Goal: Communication & Community: Answer question/provide support

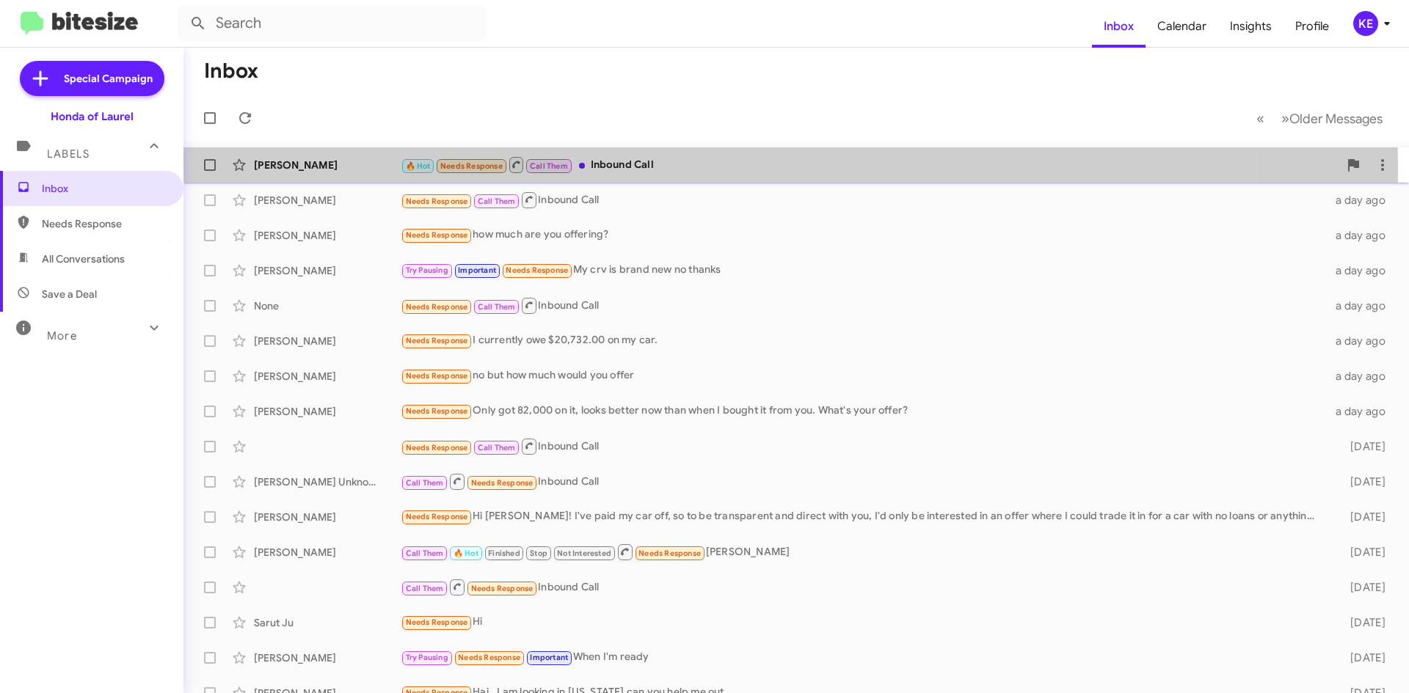
click at [303, 168] on div "[PERSON_NAME]" at bounding box center [327, 165] width 147 height 15
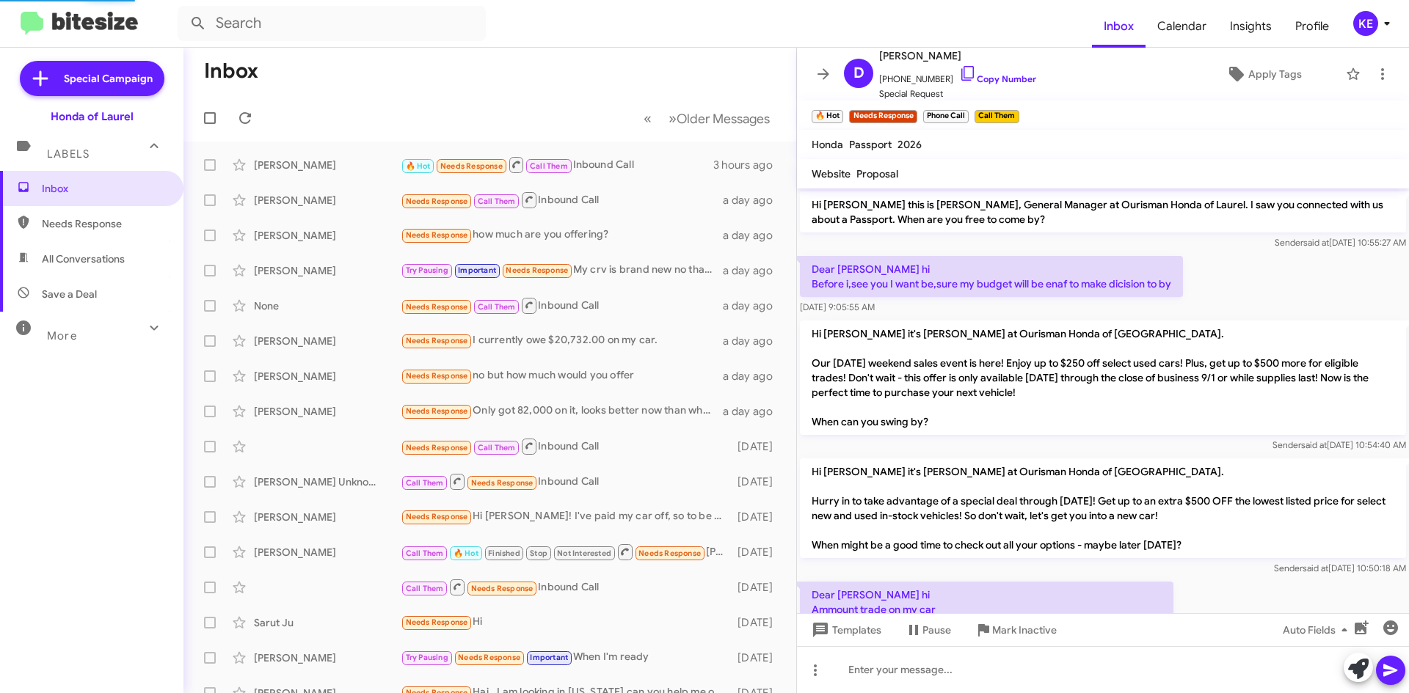
scroll to position [65, 0]
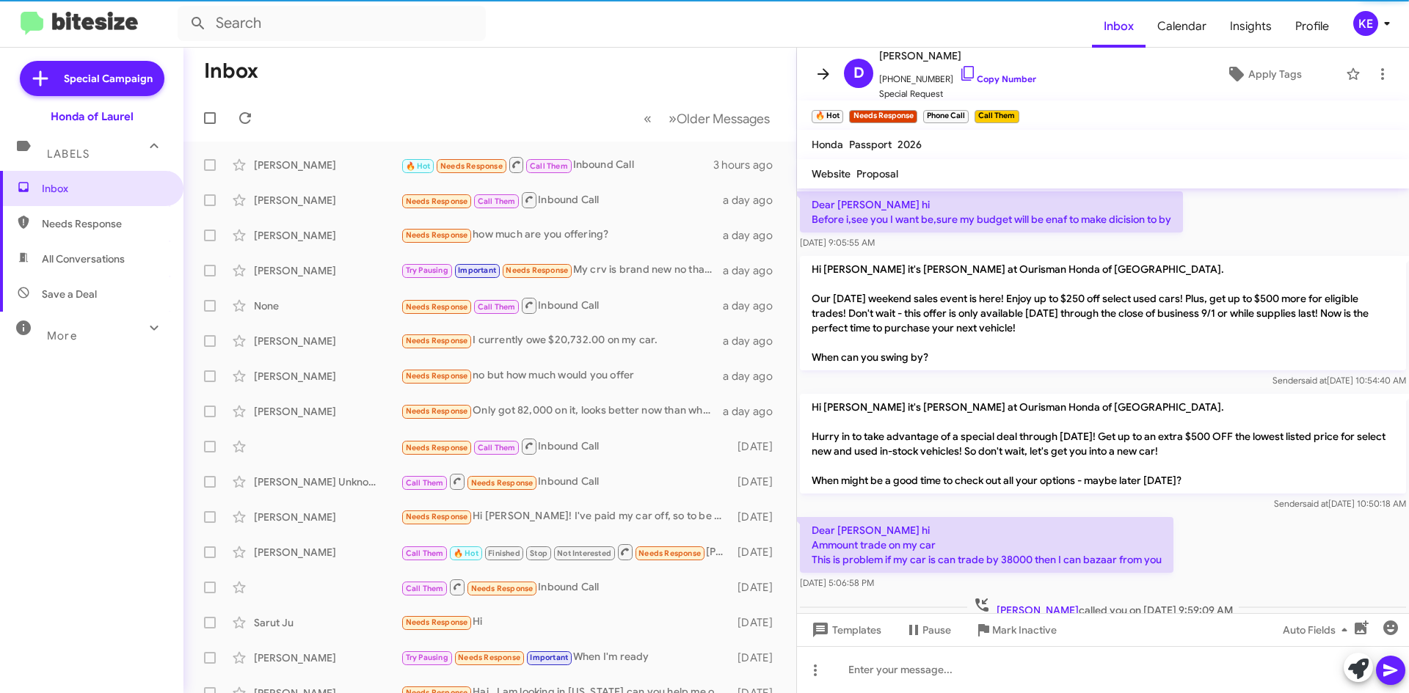
click at [822, 84] on button at bounding box center [822, 73] width 29 height 29
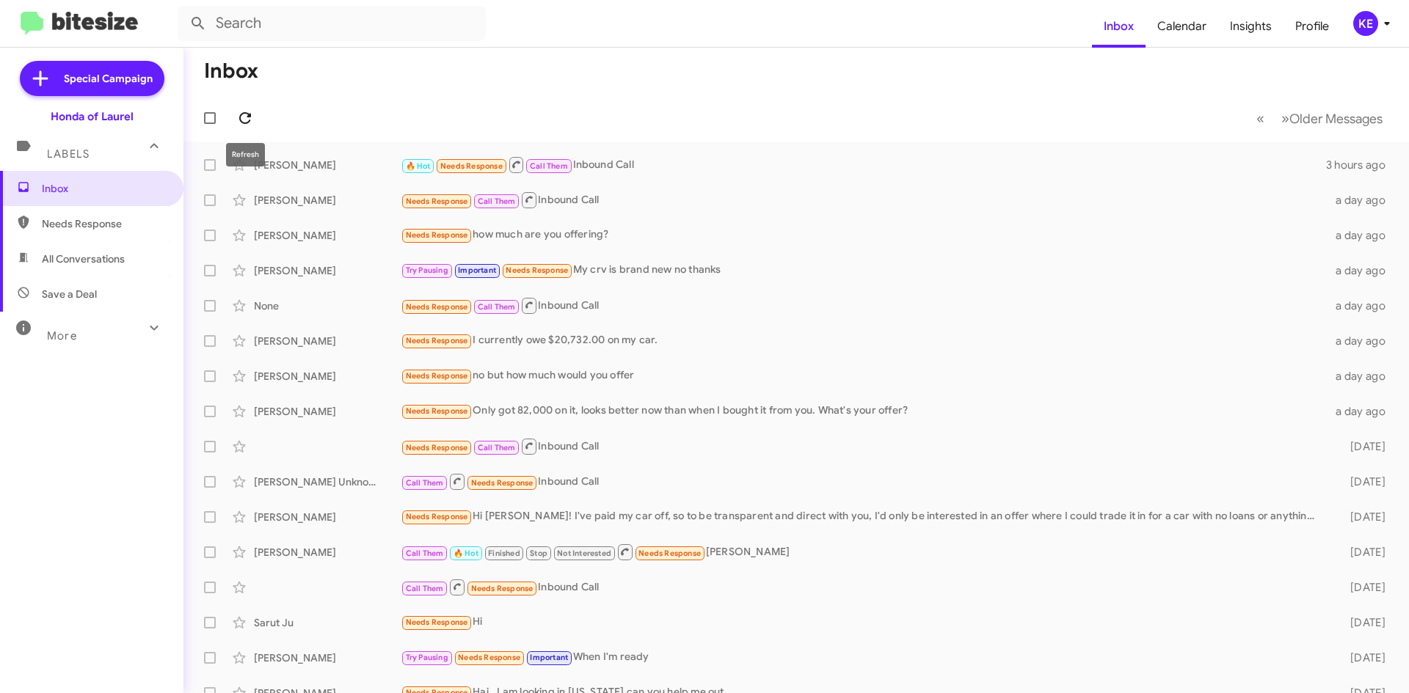
click at [247, 114] on icon at bounding box center [245, 118] width 18 height 18
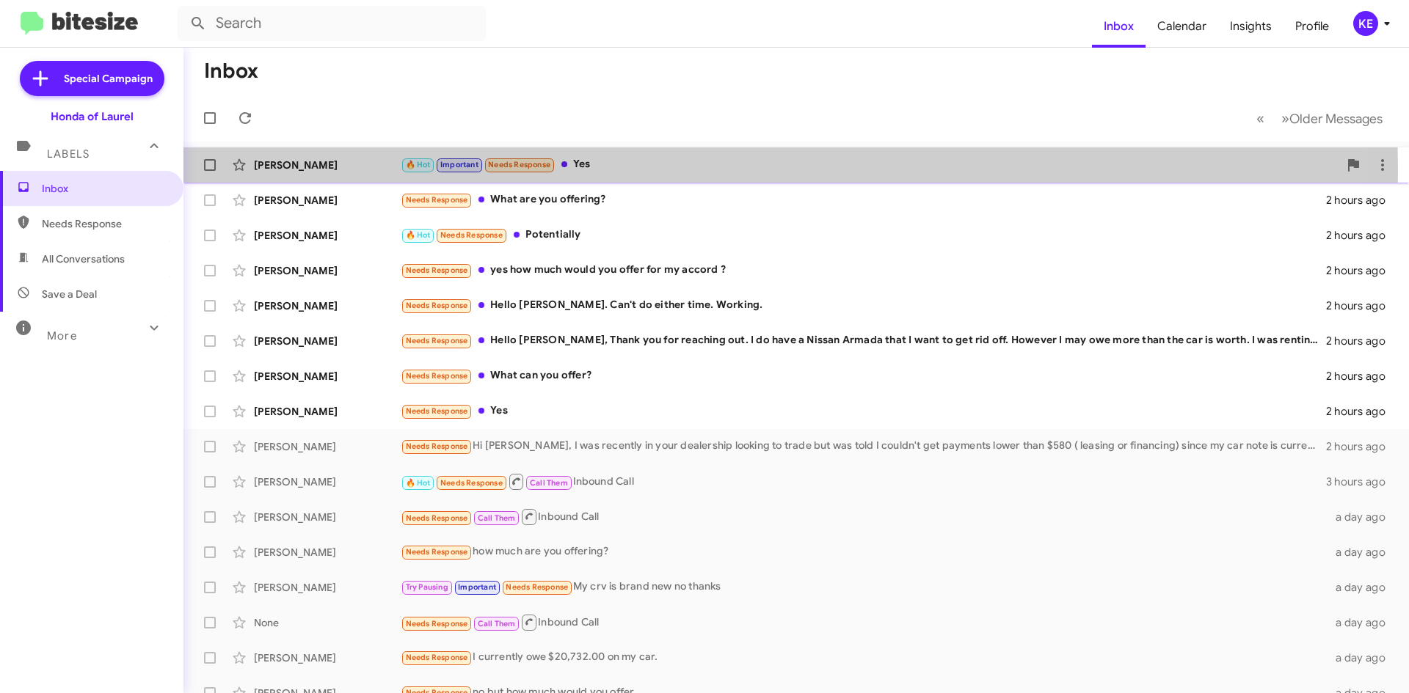
click at [357, 171] on div "[PERSON_NAME]" at bounding box center [327, 165] width 147 height 15
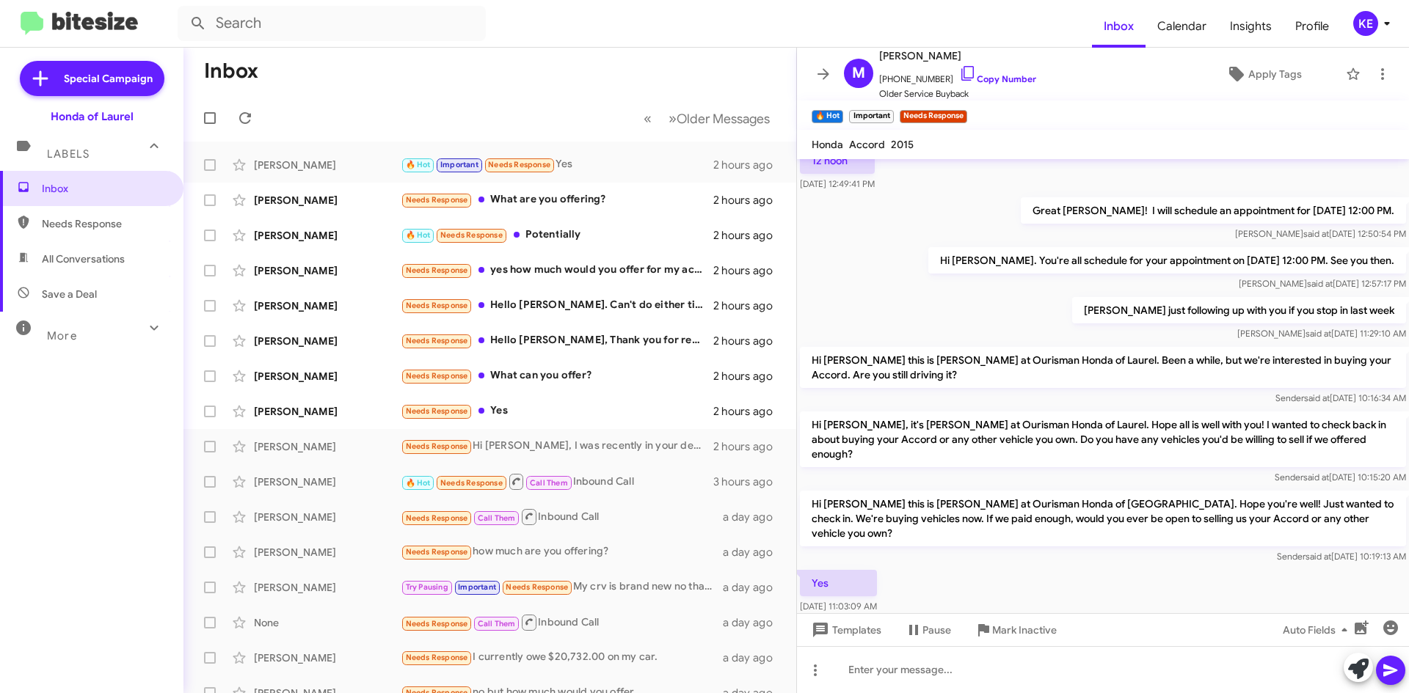
scroll to position [657, 0]
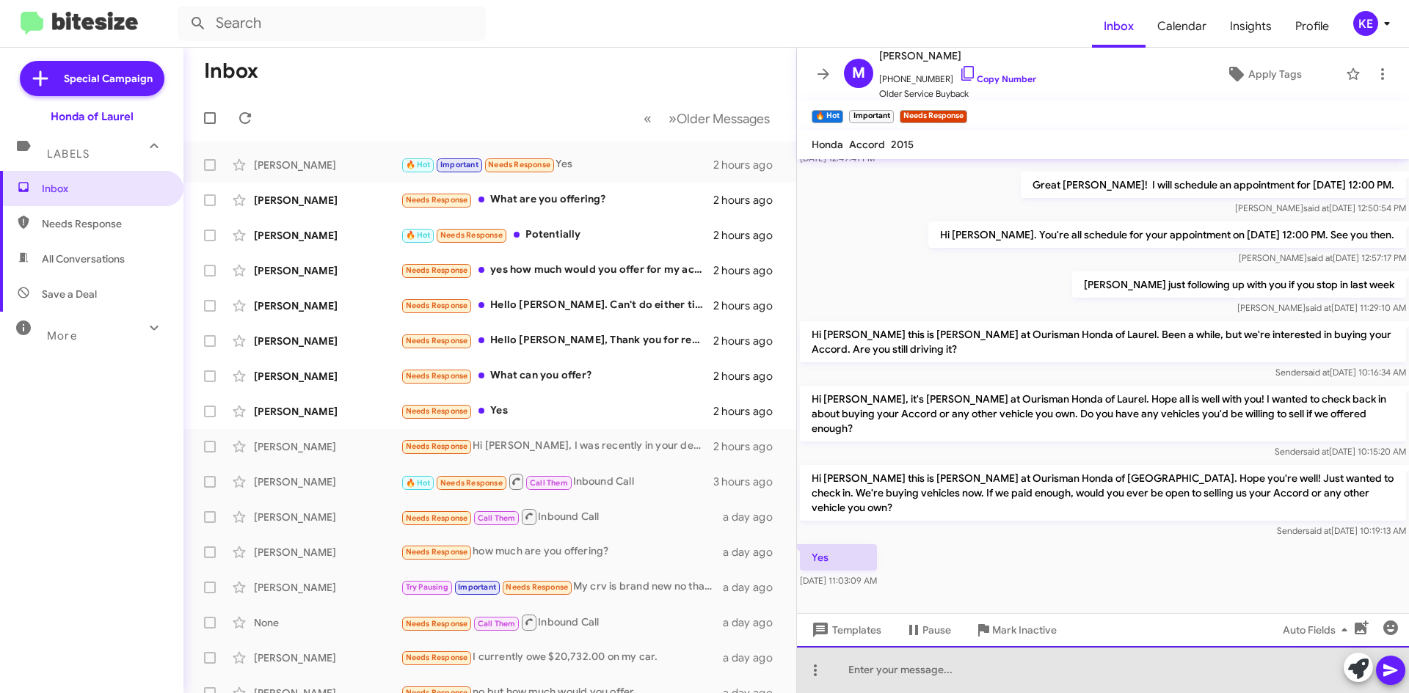
click at [885, 671] on div at bounding box center [1103, 669] width 612 height 47
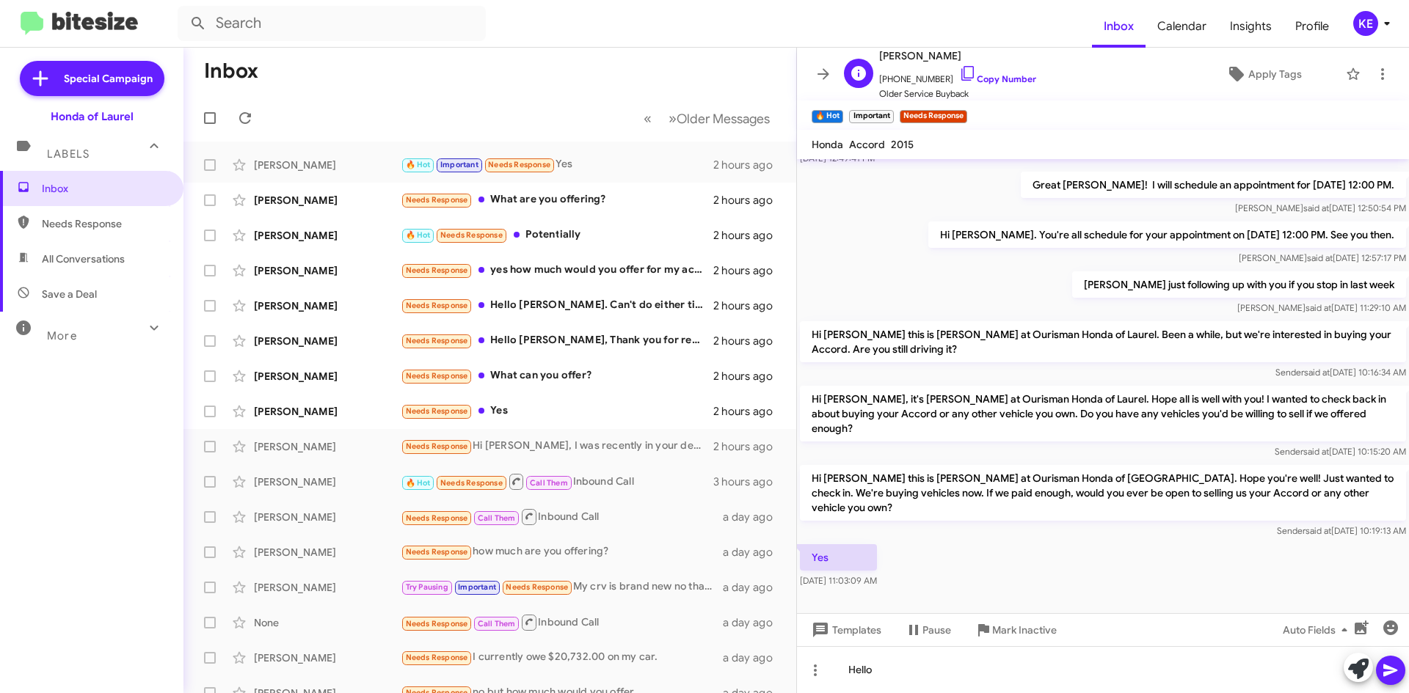
click at [896, 79] on span "[PHONE_NUMBER] Copy Number" at bounding box center [957, 76] width 157 height 22
click at [959, 76] on icon at bounding box center [968, 74] width 18 height 18
